Goal: Check status: Check status

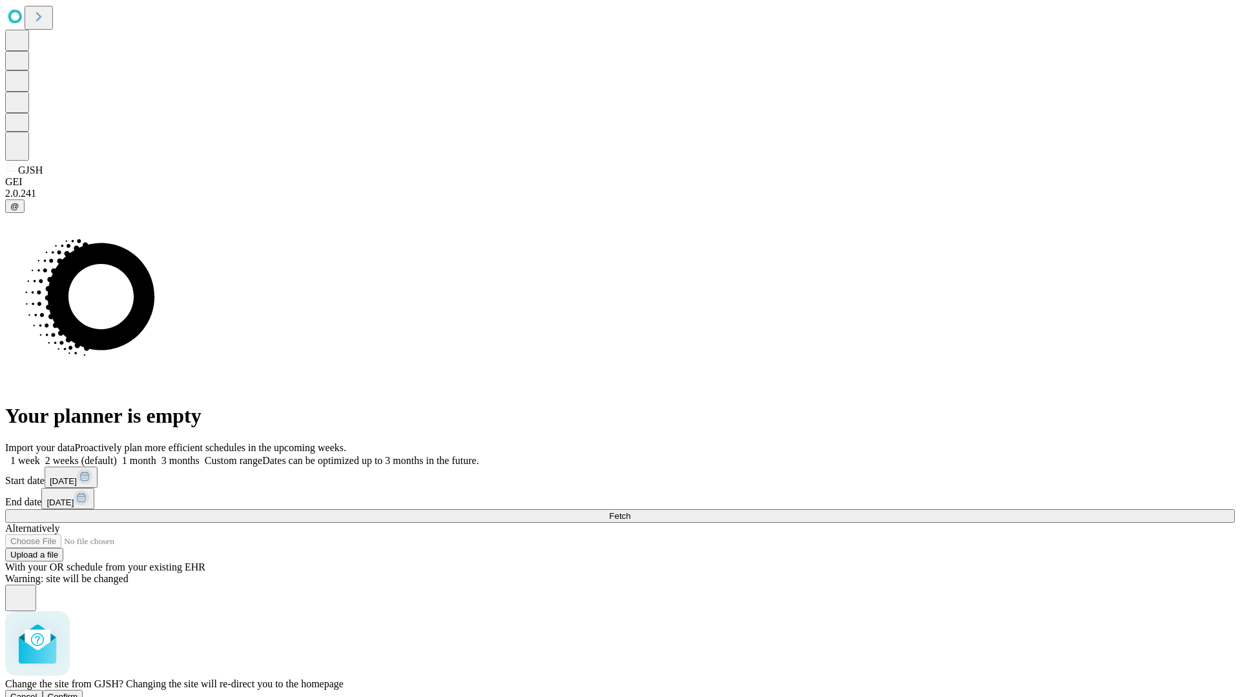
click at [78, 692] on span "Confirm" at bounding box center [63, 697] width 30 height 10
click at [156, 455] on label "1 month" at bounding box center [136, 460] width 39 height 11
click at [630, 511] on span "Fetch" at bounding box center [619, 516] width 21 height 10
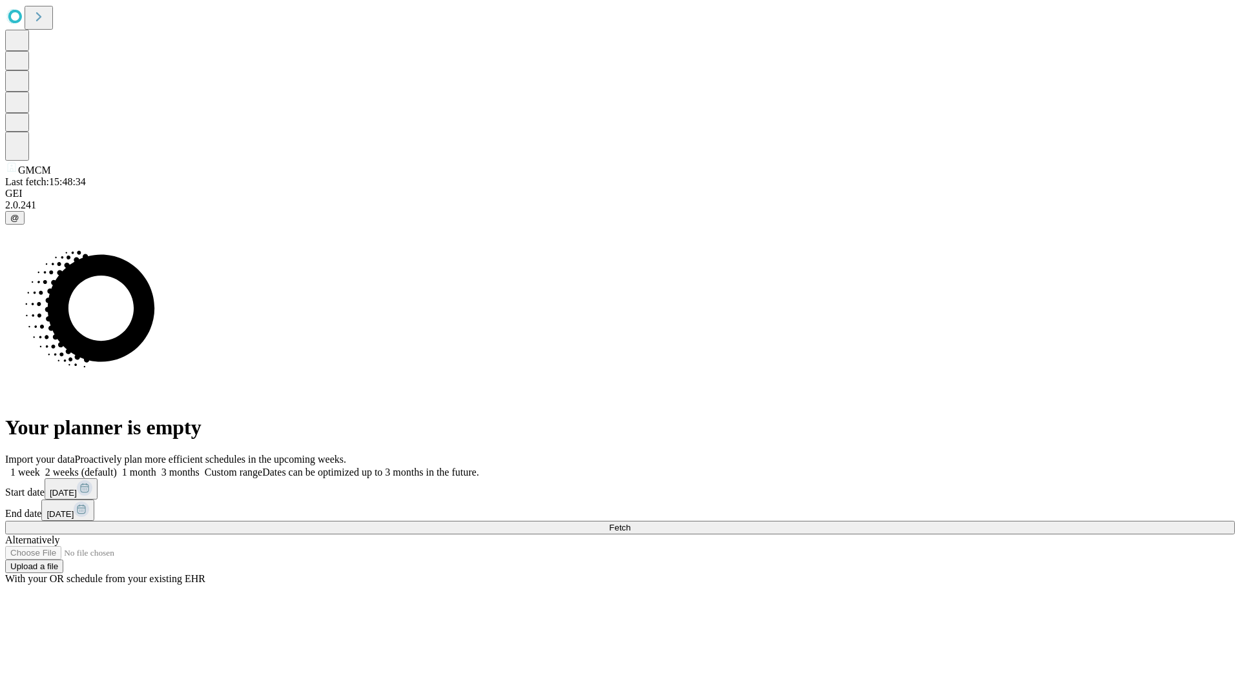
click at [156, 467] on label "1 month" at bounding box center [136, 472] width 39 height 11
click at [630, 523] on span "Fetch" at bounding box center [619, 528] width 21 height 10
click at [156, 467] on label "1 month" at bounding box center [136, 472] width 39 height 11
click at [630, 523] on span "Fetch" at bounding box center [619, 528] width 21 height 10
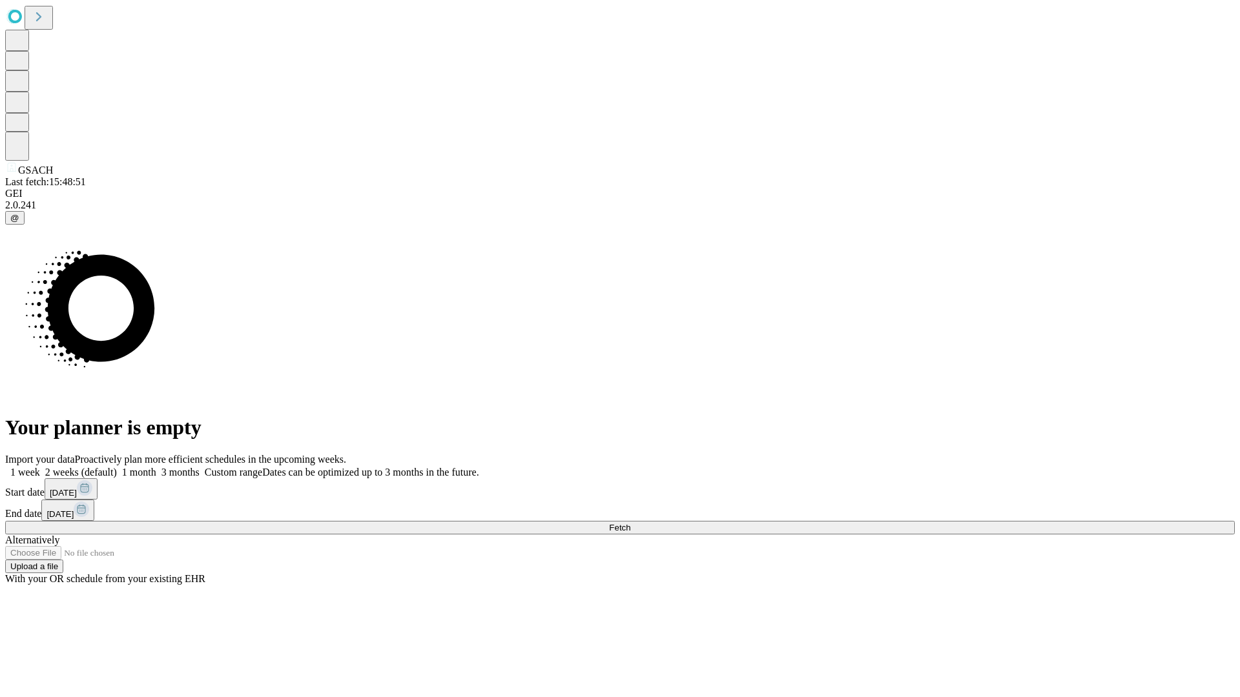
click at [156, 467] on label "1 month" at bounding box center [136, 472] width 39 height 11
click at [630, 523] on span "Fetch" at bounding box center [619, 528] width 21 height 10
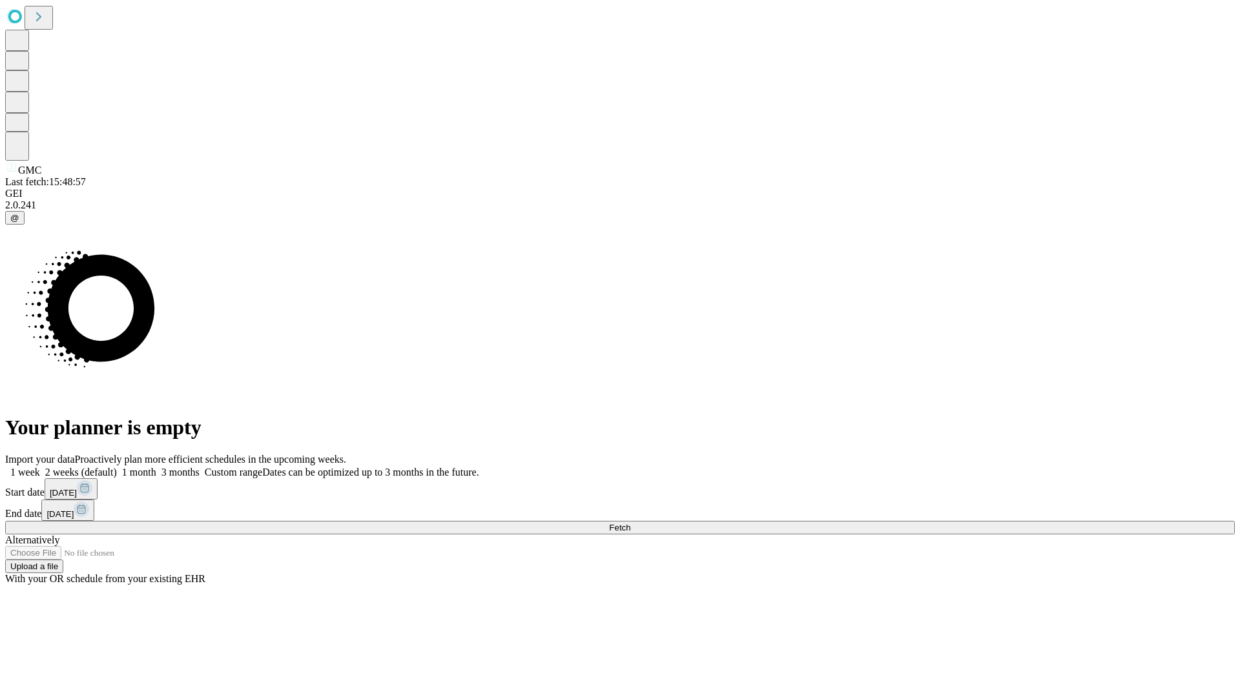
click at [630, 523] on span "Fetch" at bounding box center [619, 528] width 21 height 10
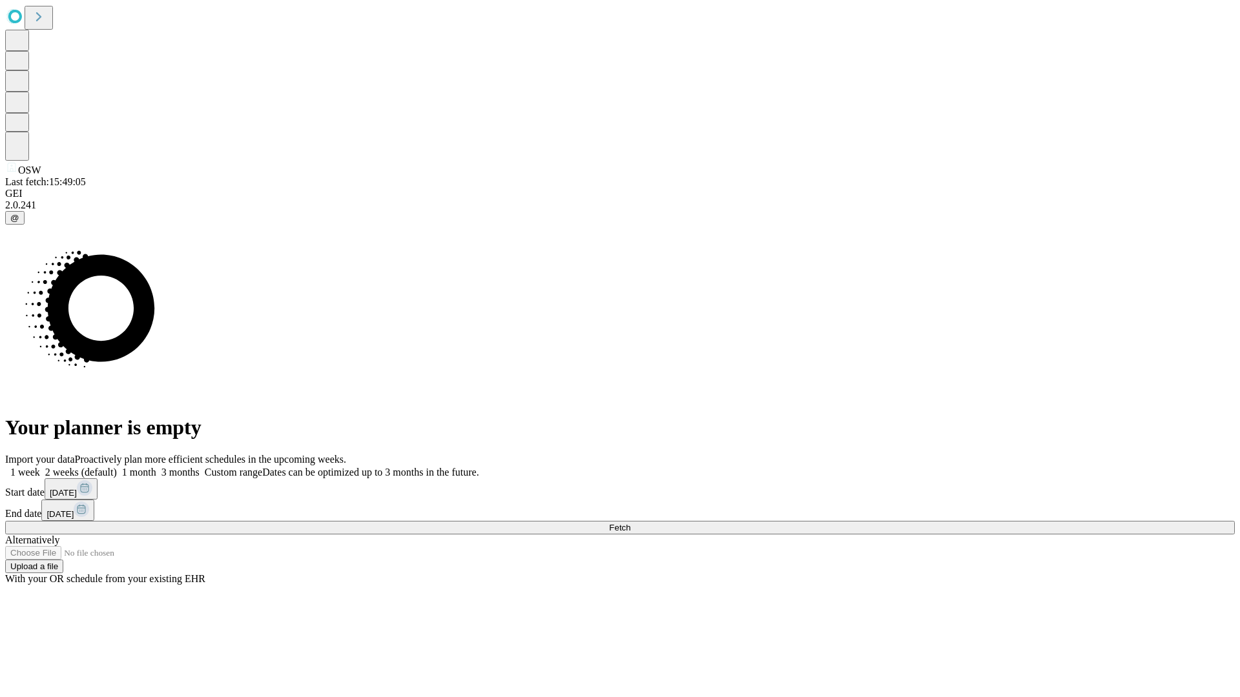
click at [156, 467] on label "1 month" at bounding box center [136, 472] width 39 height 11
click at [630, 523] on span "Fetch" at bounding box center [619, 528] width 21 height 10
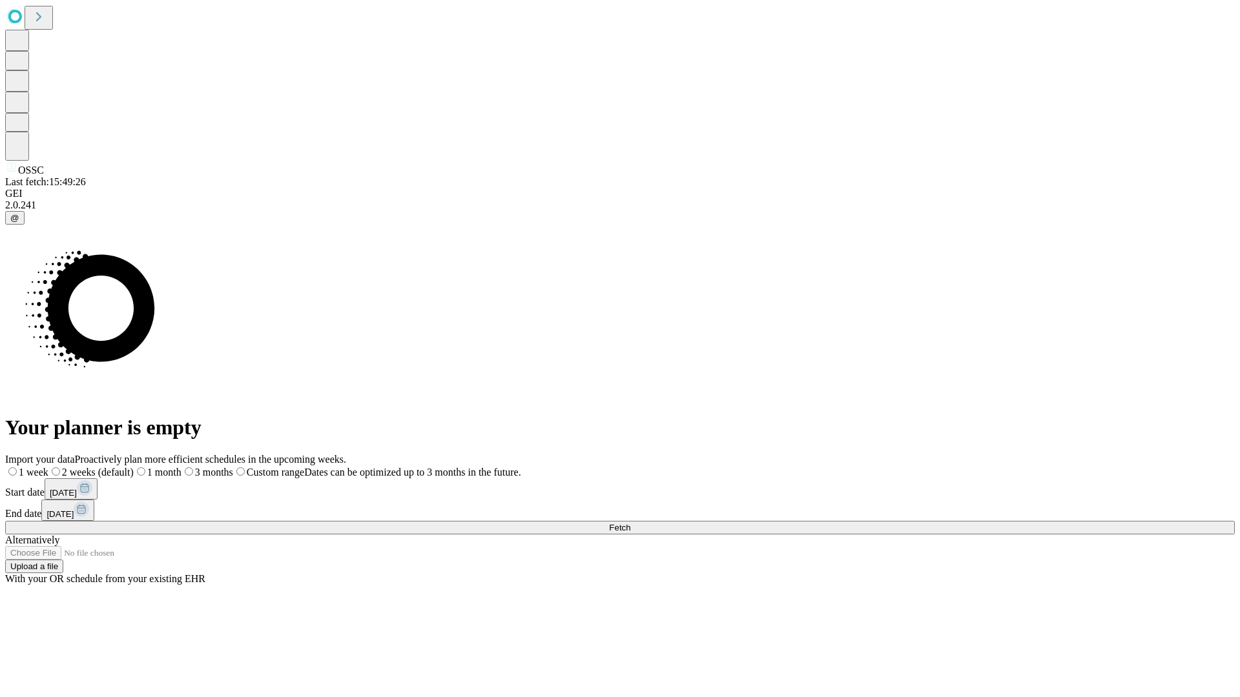
click at [181, 467] on label "1 month" at bounding box center [158, 472] width 48 height 11
click at [630, 523] on span "Fetch" at bounding box center [619, 528] width 21 height 10
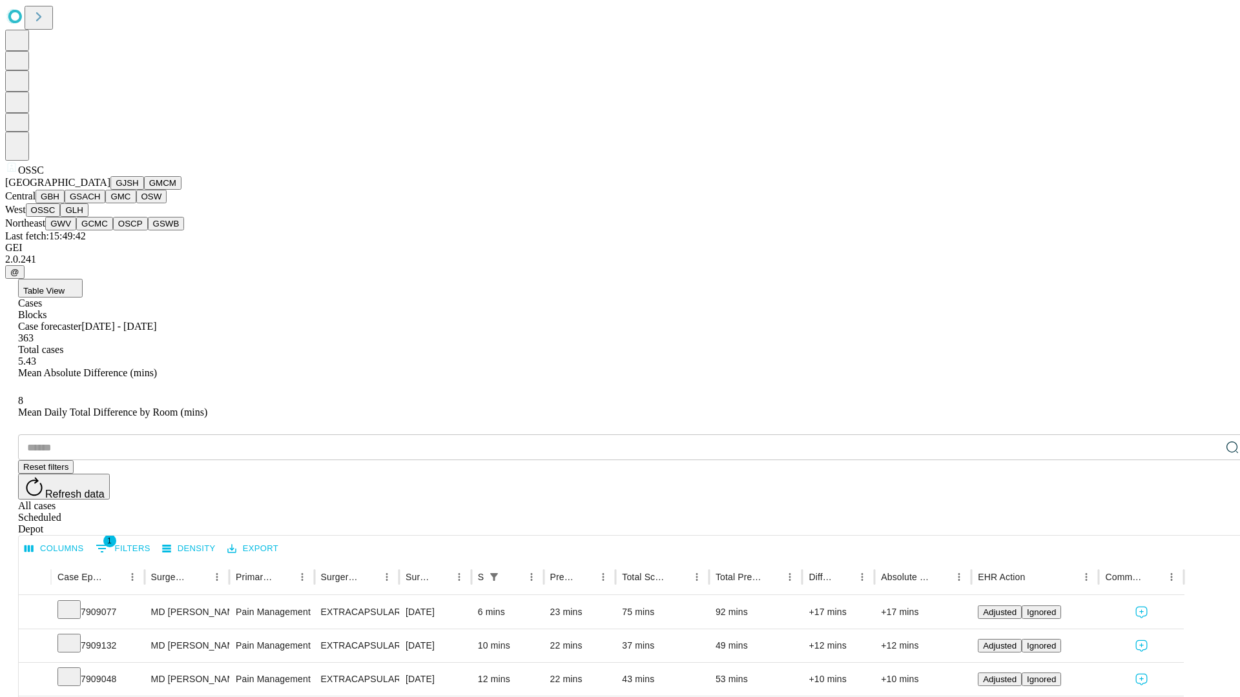
click at [88, 217] on button "GLH" at bounding box center [74, 210] width 28 height 14
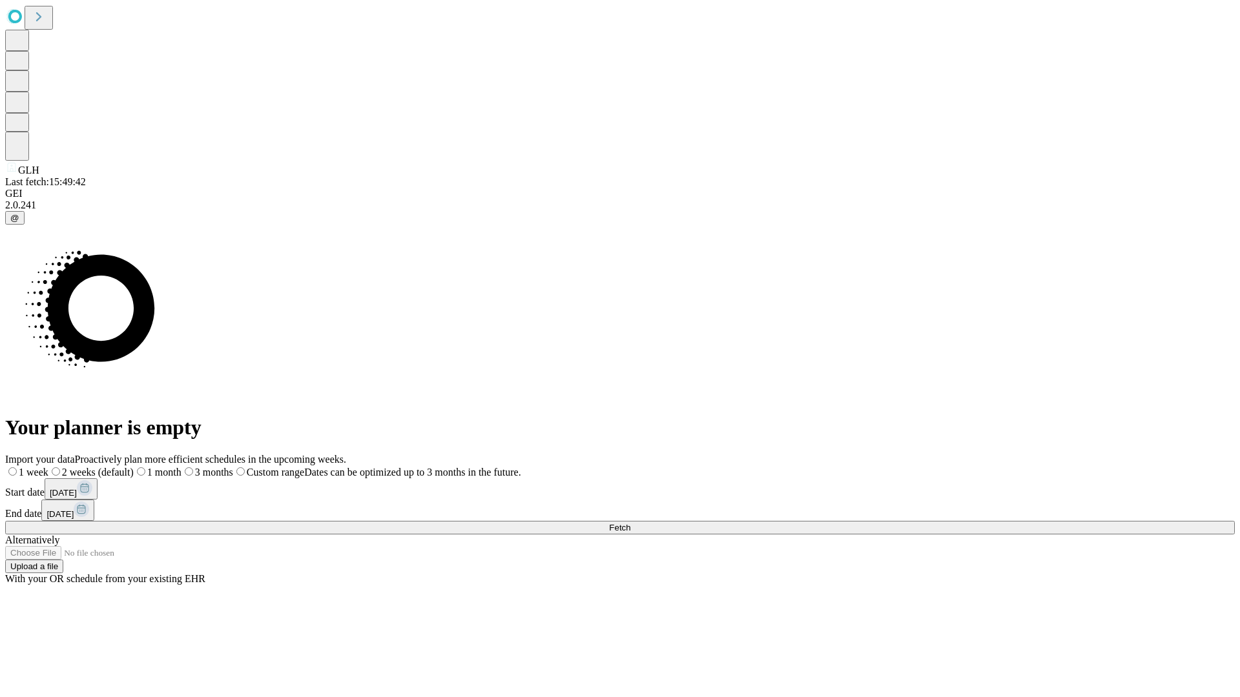
click at [181, 467] on label "1 month" at bounding box center [158, 472] width 48 height 11
click at [630, 523] on span "Fetch" at bounding box center [619, 528] width 21 height 10
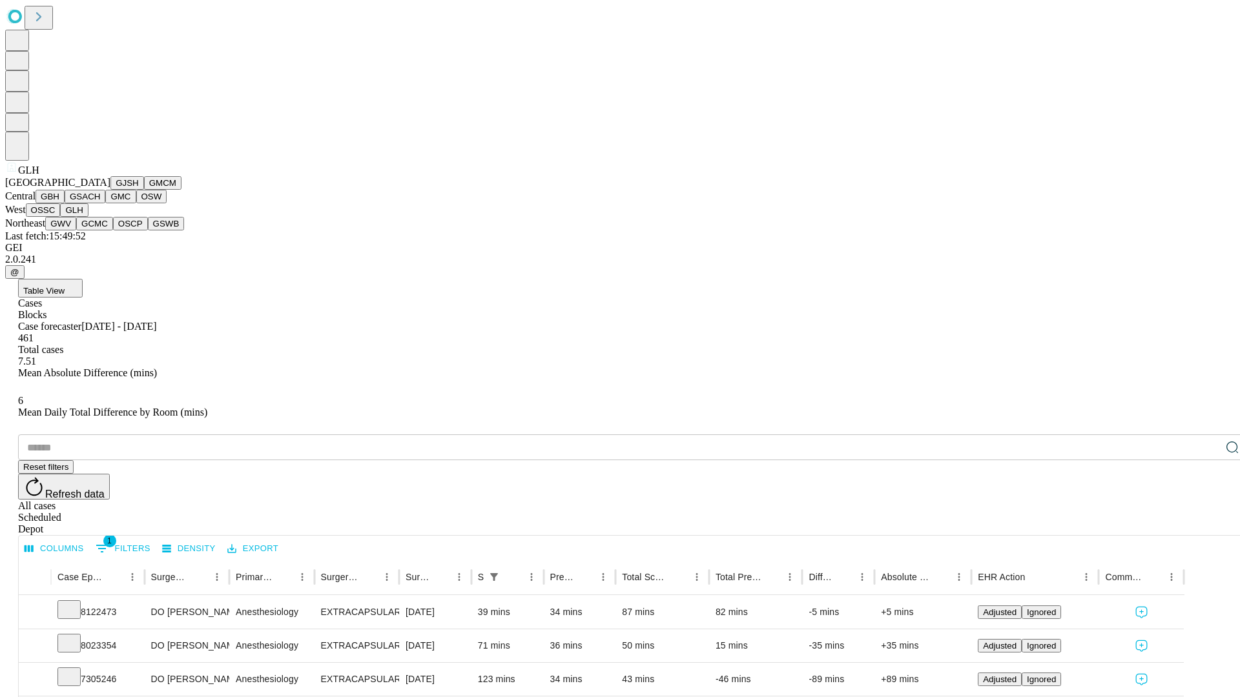
click at [76, 231] on button "GWV" at bounding box center [60, 224] width 31 height 14
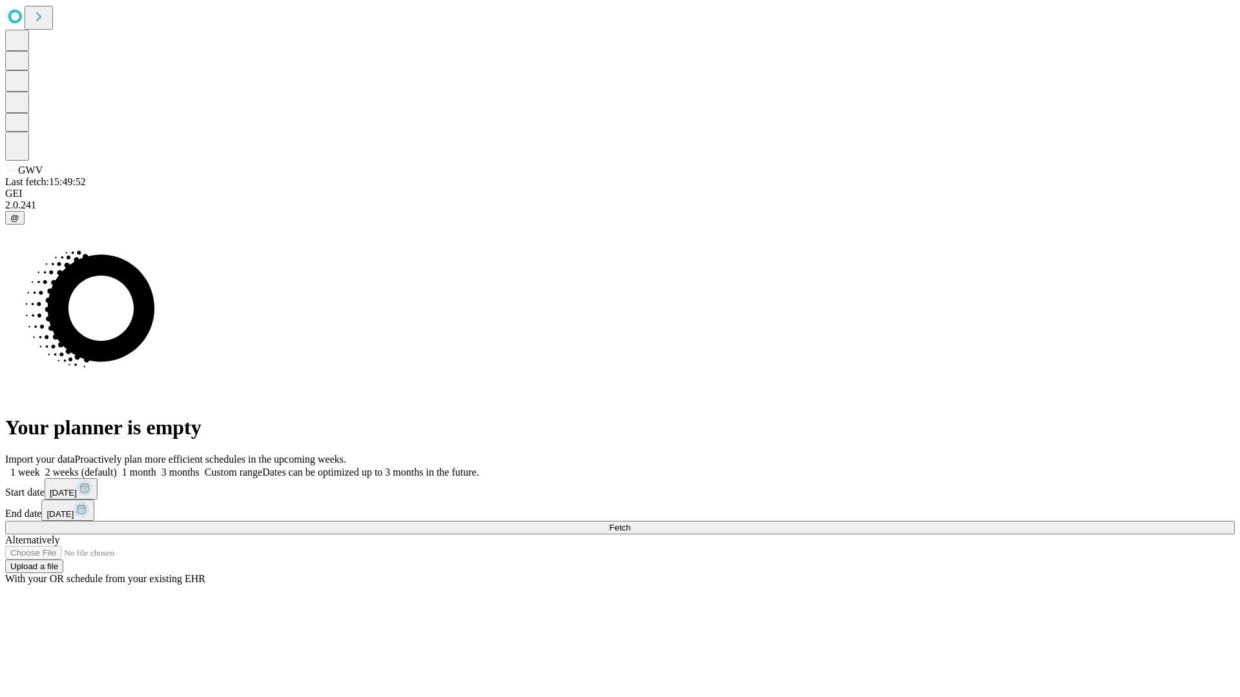
click at [156, 467] on label "1 month" at bounding box center [136, 472] width 39 height 11
click at [630, 523] on span "Fetch" at bounding box center [619, 528] width 21 height 10
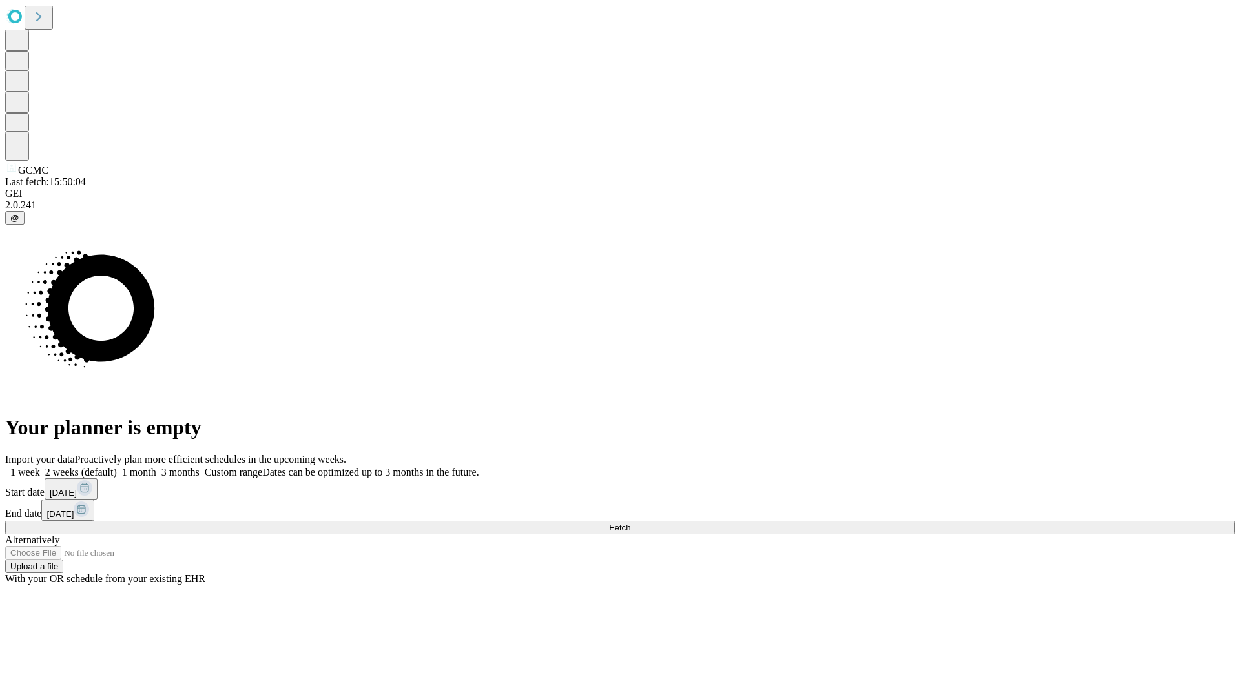
click at [156, 467] on label "1 month" at bounding box center [136, 472] width 39 height 11
click at [630, 523] on span "Fetch" at bounding box center [619, 528] width 21 height 10
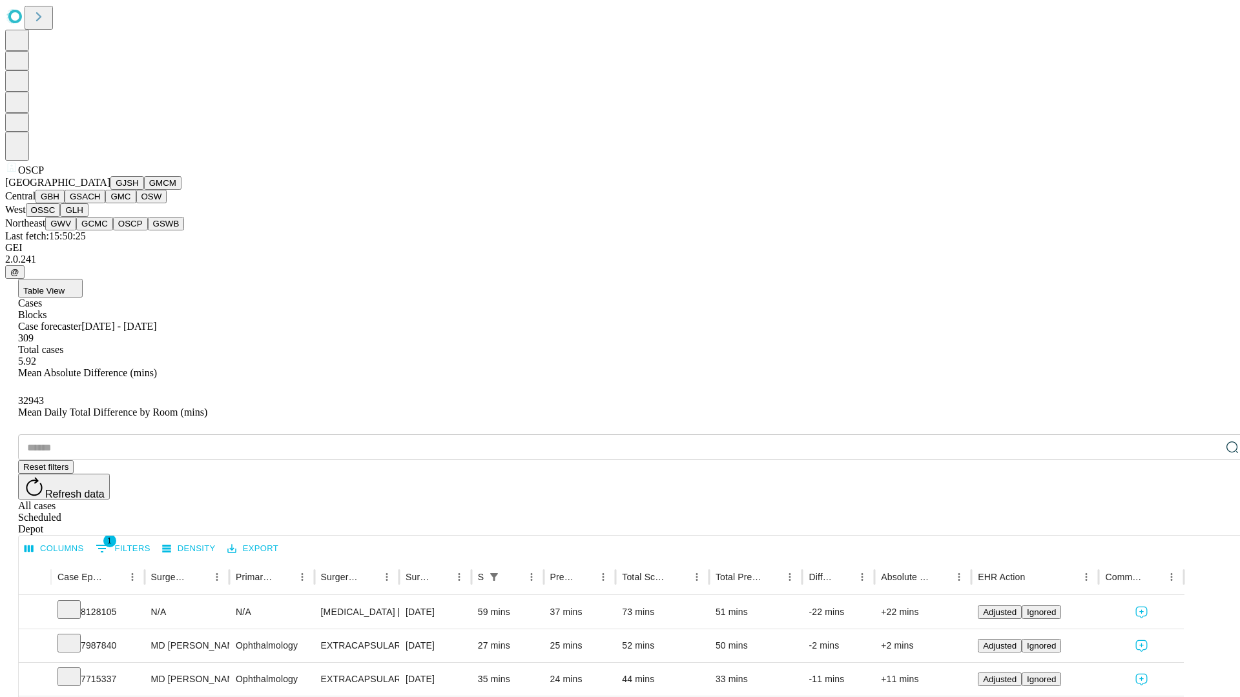
click at [148, 231] on button "GSWB" at bounding box center [166, 224] width 37 height 14
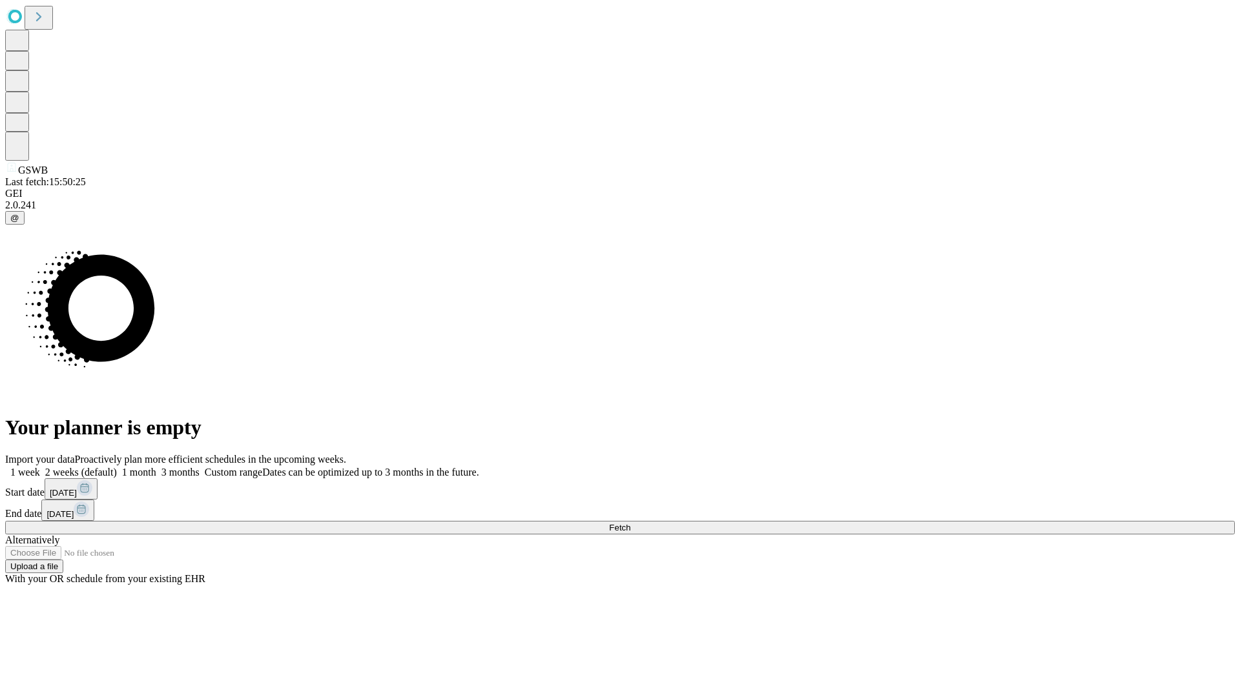
click at [156, 467] on label "1 month" at bounding box center [136, 472] width 39 height 11
click at [630, 523] on span "Fetch" at bounding box center [619, 528] width 21 height 10
